Goal: Transaction & Acquisition: Book appointment/travel/reservation

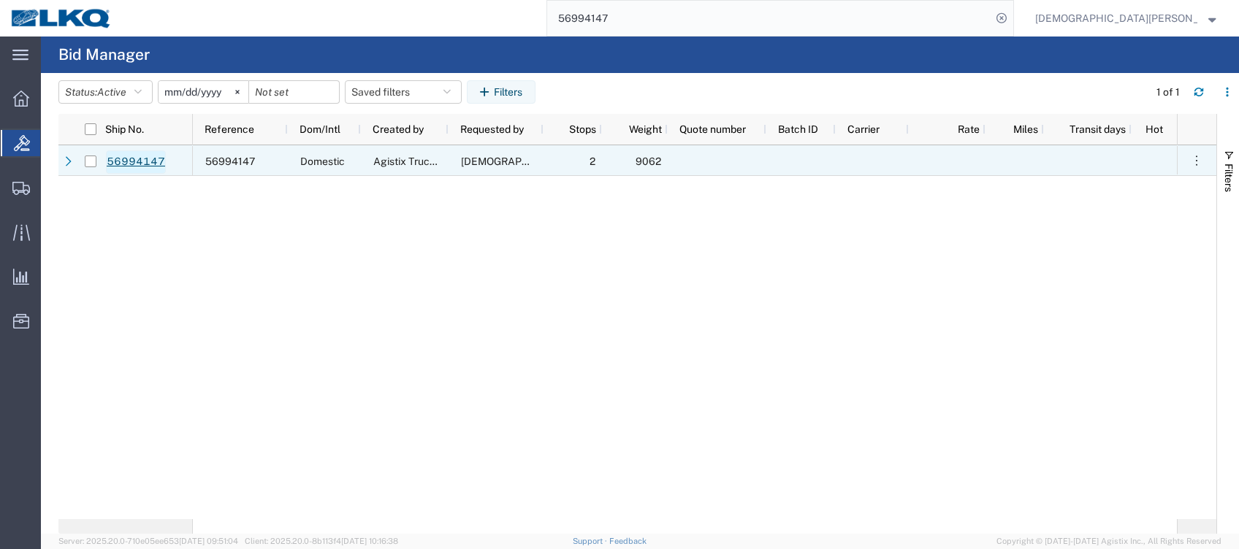
click at [134, 160] on link "56994147" at bounding box center [136, 161] width 60 height 23
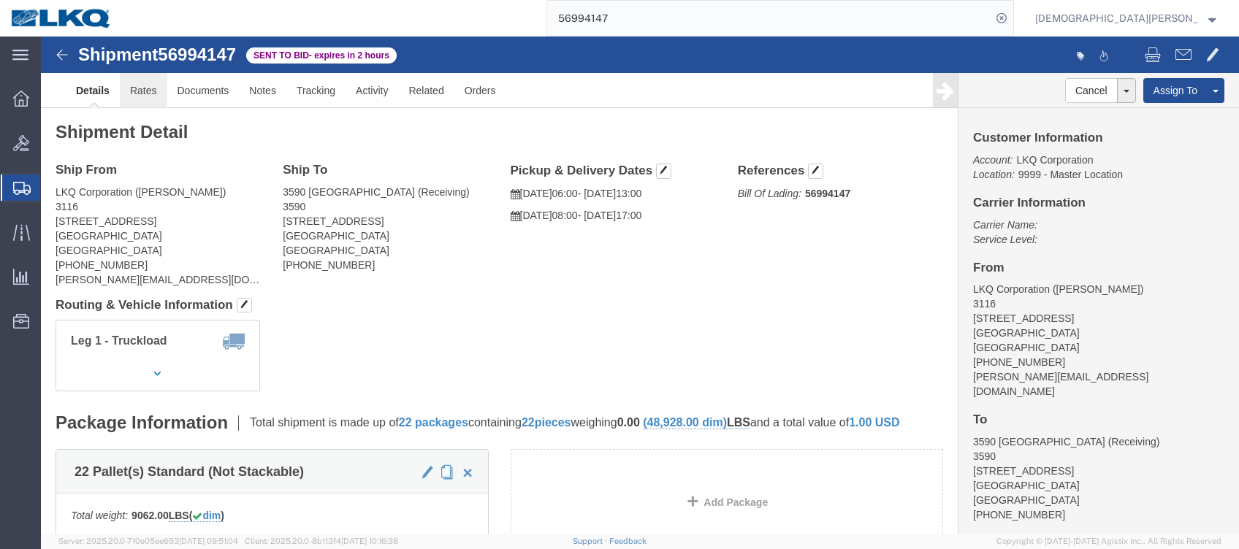
click link "Rates"
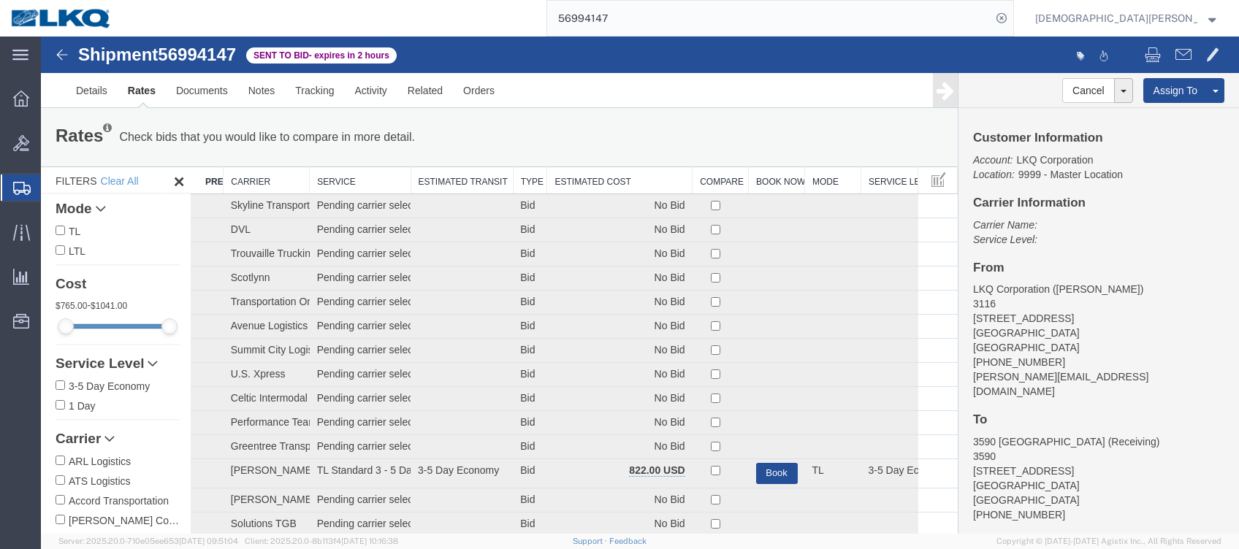
click at [619, 175] on th "Estimated Cost" at bounding box center [619, 180] width 145 height 27
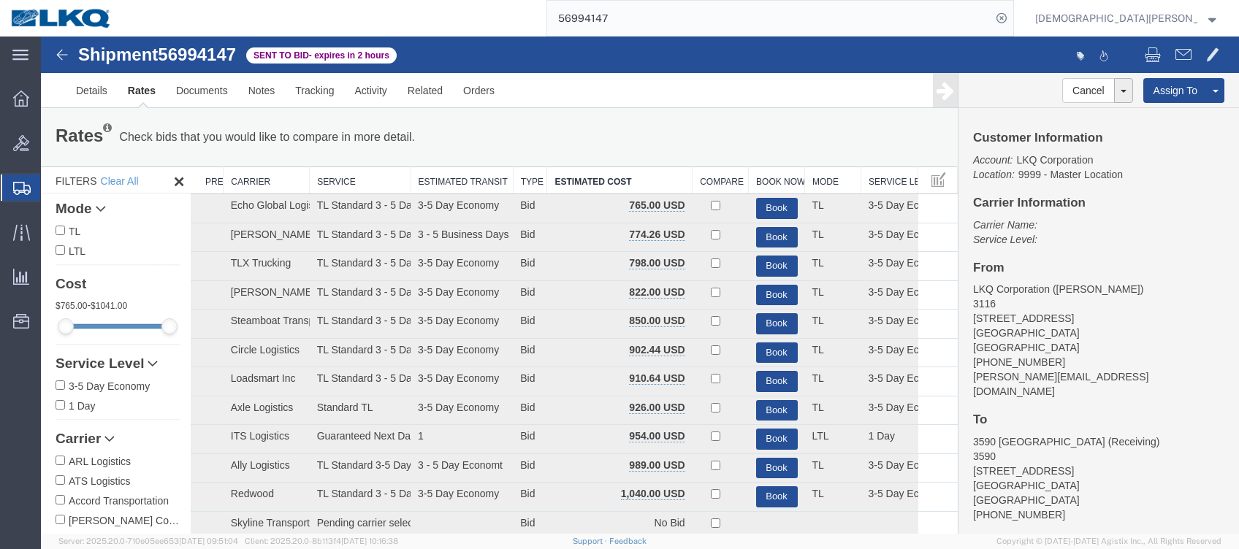
click at [760, 115] on div "Rates Check bids that you would like to compare in more detail. Compare Filter" at bounding box center [499, 137] width 916 height 58
click at [768, 327] on button "Book" at bounding box center [777, 323] width 42 height 21
